Goal: Use online tool/utility: Utilize a website feature to perform a specific function

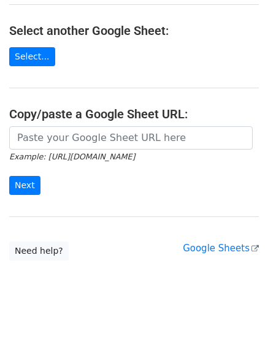
scroll to position [213, 0]
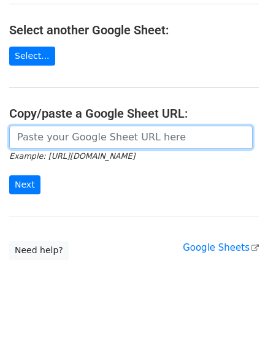
click at [84, 144] on input "url" at bounding box center [130, 137] width 243 height 23
paste input "[URL][DOMAIN_NAME]"
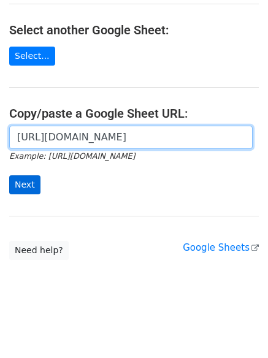
scroll to position [0, 282]
type input "https://docs.google.com/spreadsheets/d/1E-V2CWRhGZI94g1sR24bqq-pPcaTXQdQRe1eWEm…"
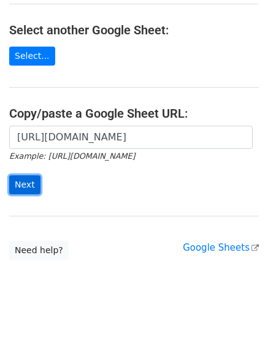
click at [31, 181] on input "Next" at bounding box center [24, 184] width 31 height 19
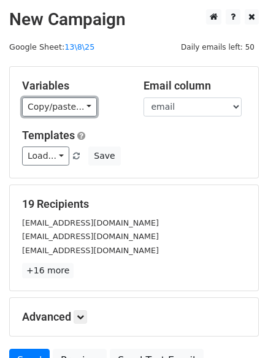
drag, startPoint x: 62, startPoint y: 100, endPoint x: 55, endPoint y: 144, distance: 44.8
click at [63, 100] on link "Copy/paste..." at bounding box center [59, 106] width 75 height 19
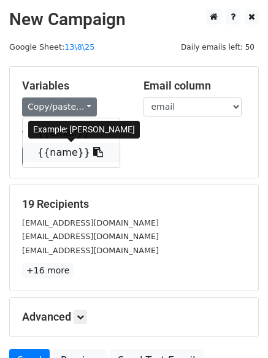
click at [53, 148] on link "{{name}}" at bounding box center [71, 153] width 97 height 20
